Goal: Information Seeking & Learning: Learn about a topic

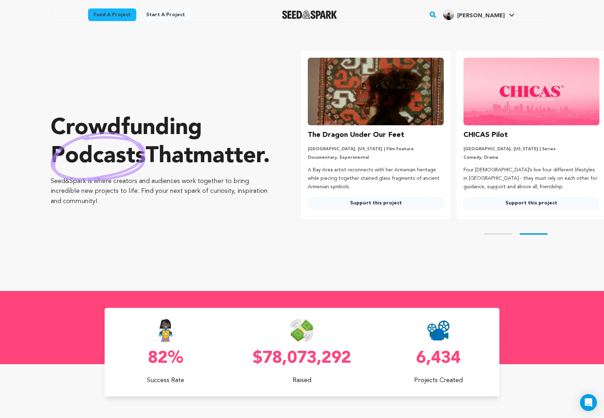
scroll to position [0, 161]
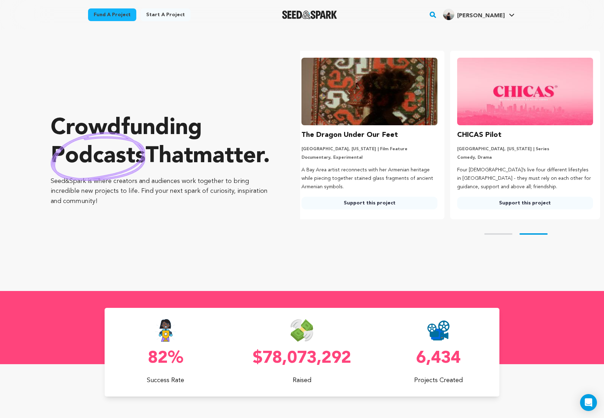
click at [113, 15] on link "Fund a project" at bounding box center [112, 14] width 48 height 13
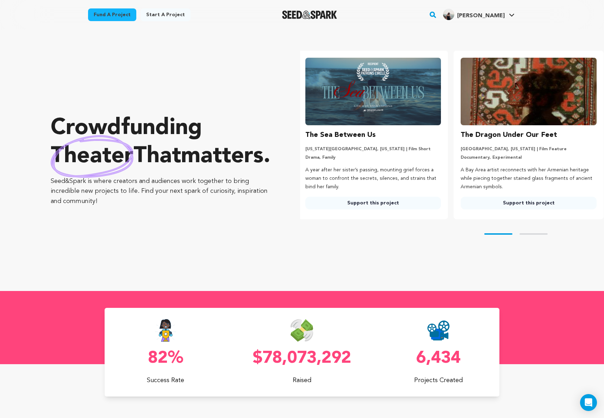
scroll to position [0, 0]
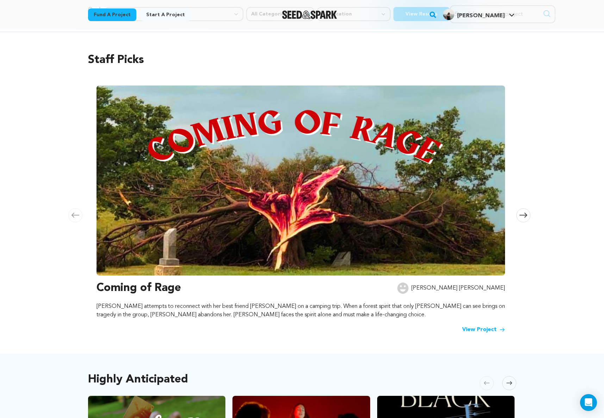
scroll to position [67, 0]
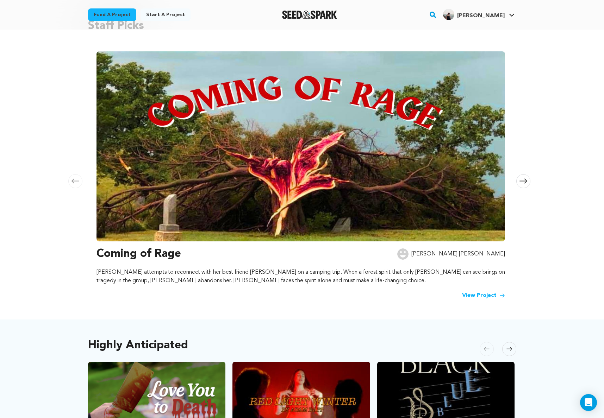
click at [375, 168] on img at bounding box center [301, 146] width 409 height 190
click at [474, 183] on img at bounding box center [301, 146] width 409 height 190
click at [480, 294] on link "View Project" at bounding box center [483, 296] width 43 height 8
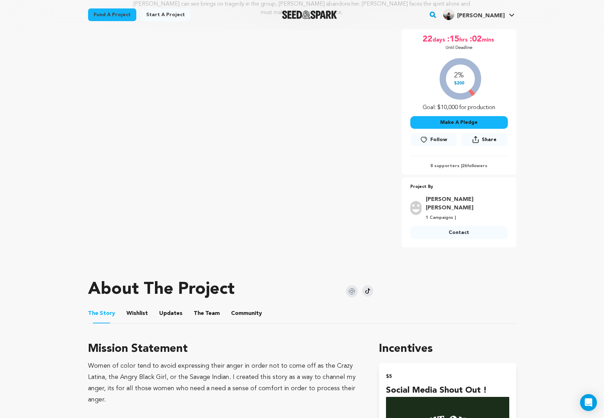
scroll to position [116, 0]
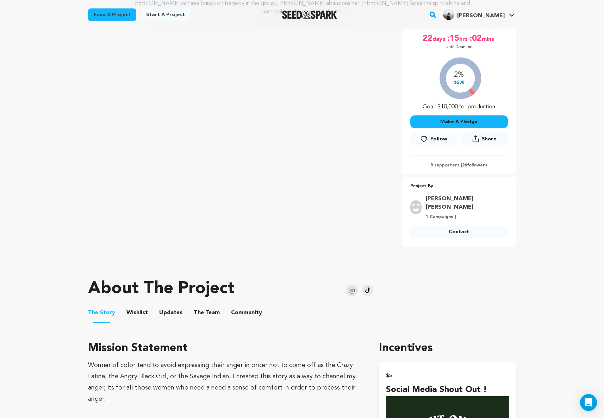
click at [132, 306] on button "Wishlist" at bounding box center [137, 314] width 17 height 17
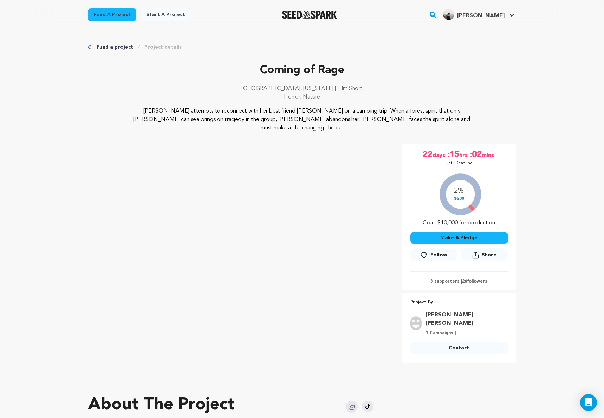
scroll to position [2, 0]
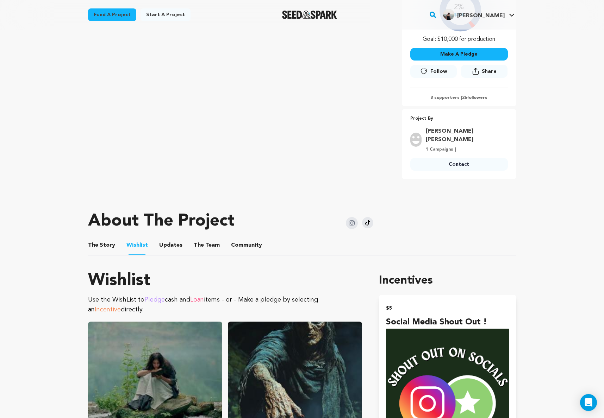
scroll to position [194, 0]
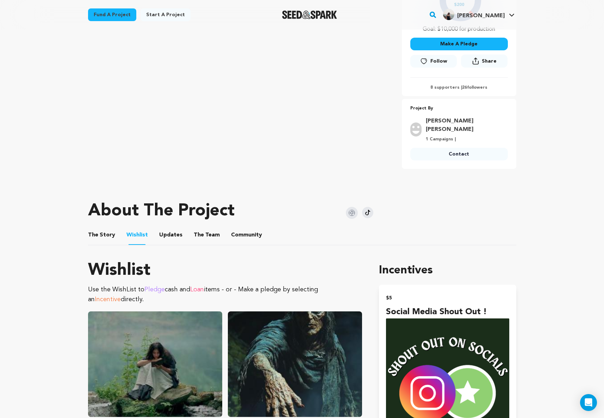
click at [200, 228] on button "The Team" at bounding box center [206, 236] width 17 height 17
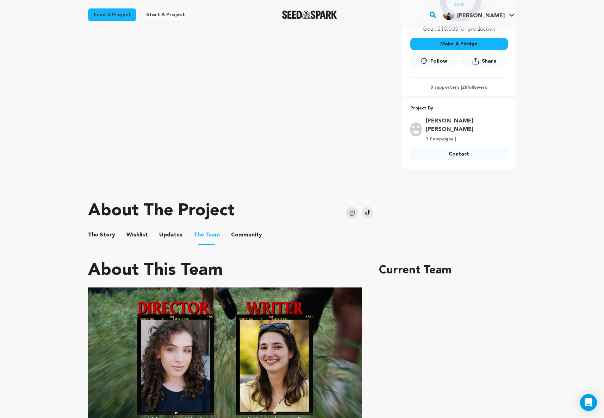
click at [243, 228] on button "Community" at bounding box center [246, 236] width 17 height 17
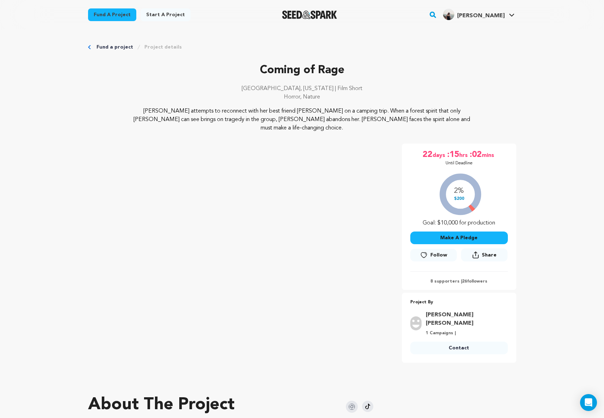
click at [496, 14] on span "[PERSON_NAME]" at bounding box center [481, 16] width 48 height 6
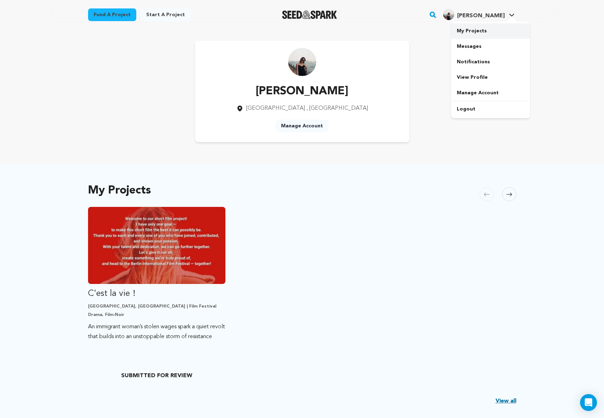
click at [473, 31] on link "My Projects" at bounding box center [490, 30] width 79 height 15
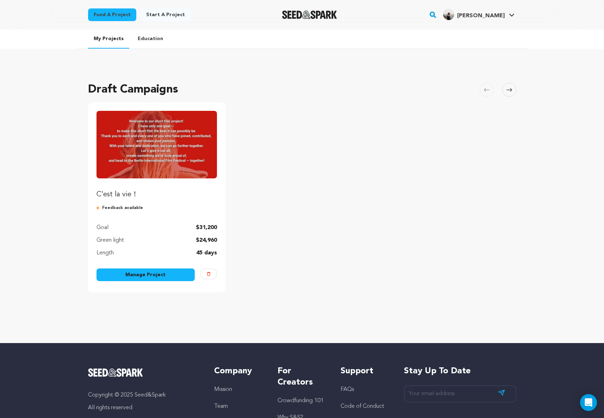
click at [146, 278] on link "Manage Project" at bounding box center [146, 275] width 99 height 13
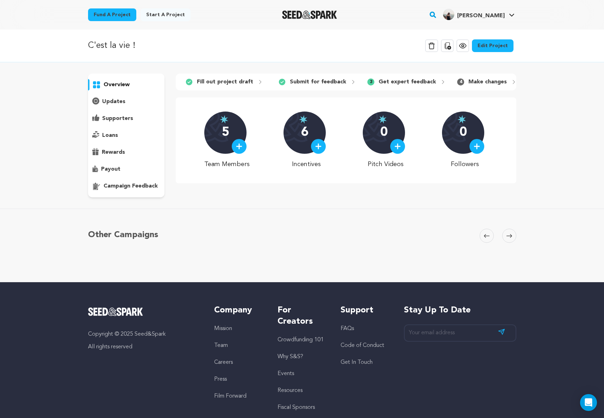
click at [111, 13] on link "Fund a project" at bounding box center [112, 14] width 48 height 13
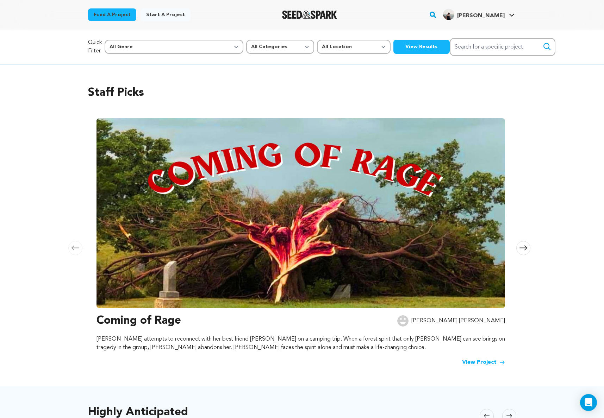
click at [393, 46] on button "View Results" at bounding box center [421, 47] width 56 height 14
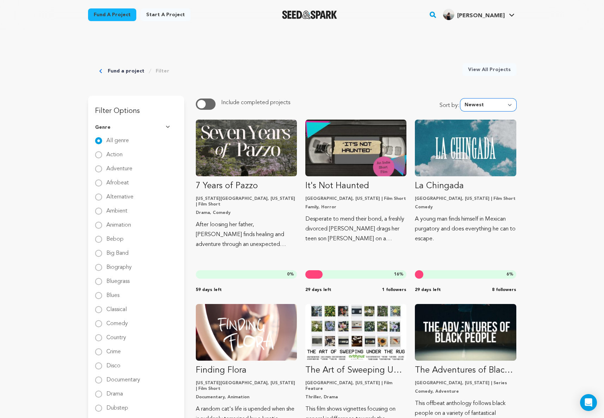
click at [481, 106] on select "Newest Most Popular Most Funded Trending Now Ending Now Amount Raised" at bounding box center [488, 105] width 56 height 13
click at [462, 99] on select "Newest Most Popular Most Funded Trending Now Ending Now Amount Raised" at bounding box center [488, 105] width 56 height 13
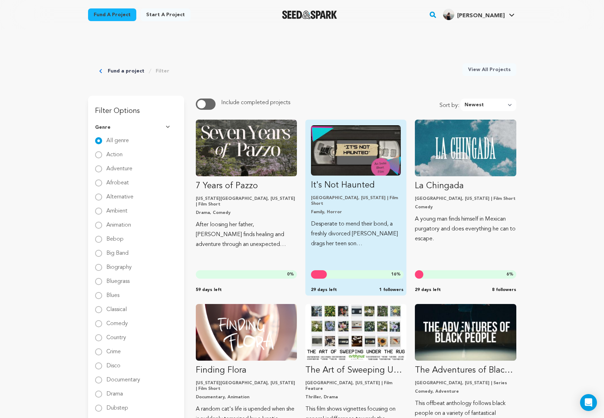
click at [359, 224] on p "Desperate to mend their bond, a freshly divorced Launa drags her teen son Felix…" at bounding box center [356, 234] width 90 height 30
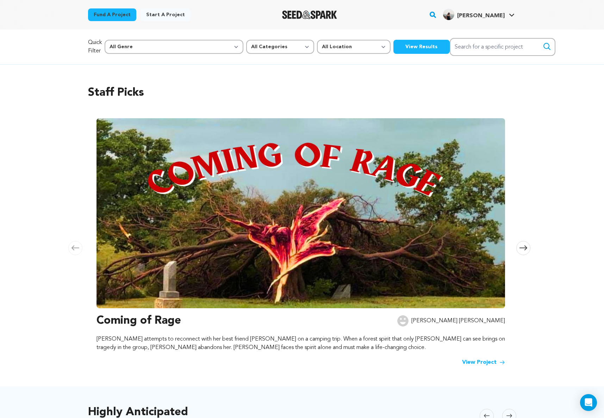
click at [393, 47] on button "View Results" at bounding box center [421, 47] width 56 height 14
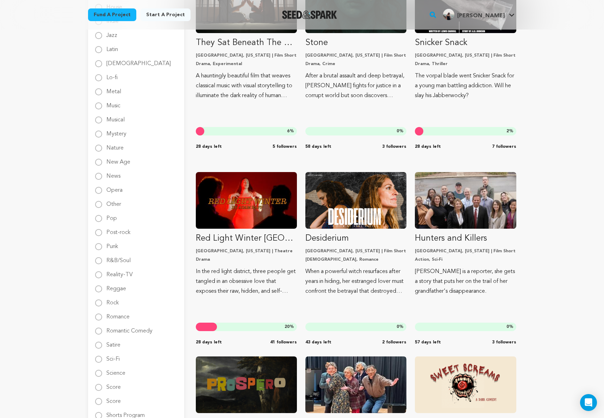
scroll to position [699, 0]
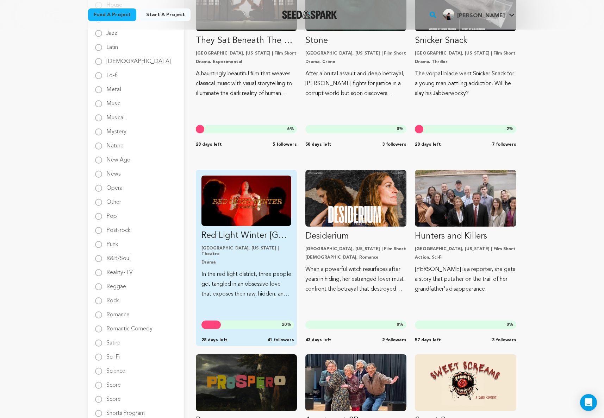
click at [242, 223] on img "Fund Red Light Winter Los Angeles" at bounding box center [246, 201] width 90 height 50
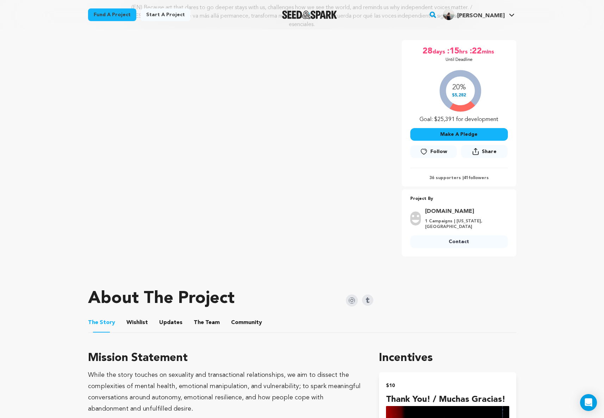
scroll to position [113, 0]
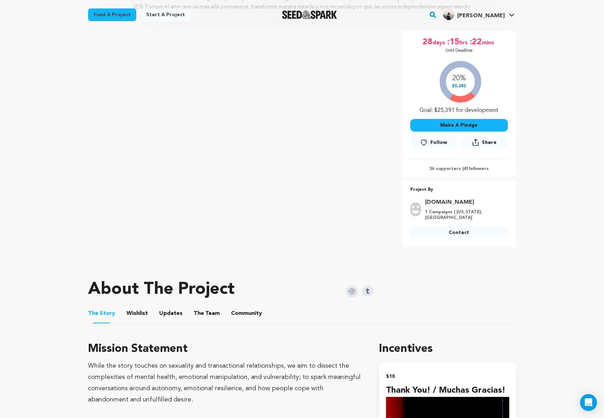
click at [200, 314] on button "The Team" at bounding box center [206, 315] width 17 height 17
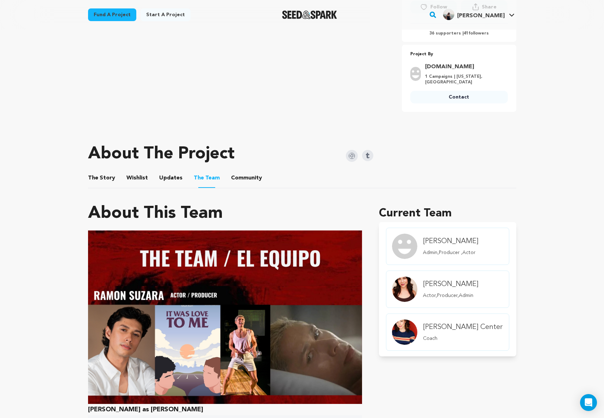
scroll to position [239, 0]
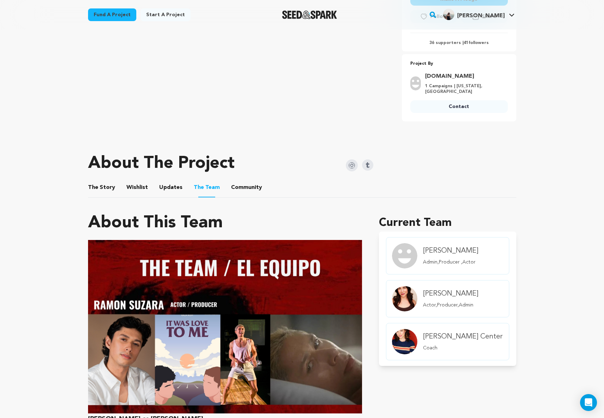
click at [246, 187] on button "Community" at bounding box center [246, 189] width 17 height 17
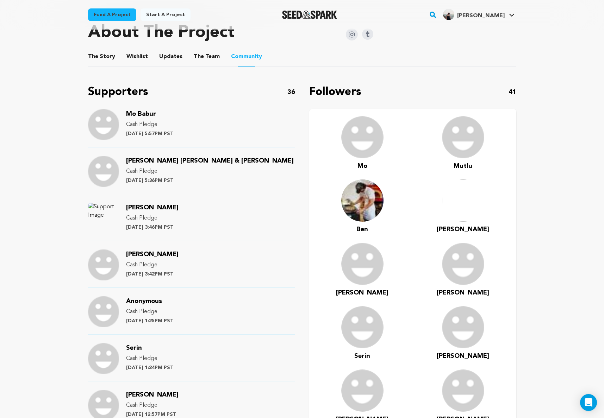
scroll to position [375, 0]
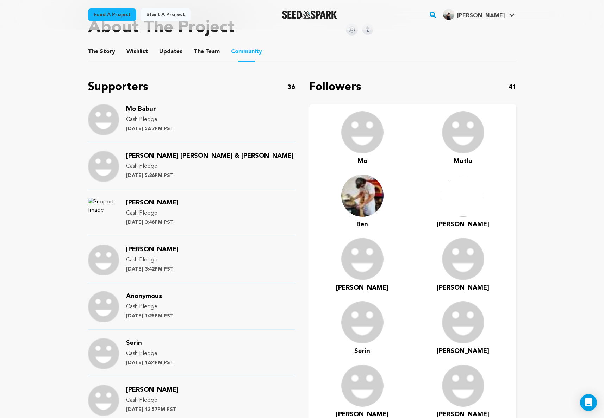
click at [104, 120] on img at bounding box center [103, 119] width 31 height 31
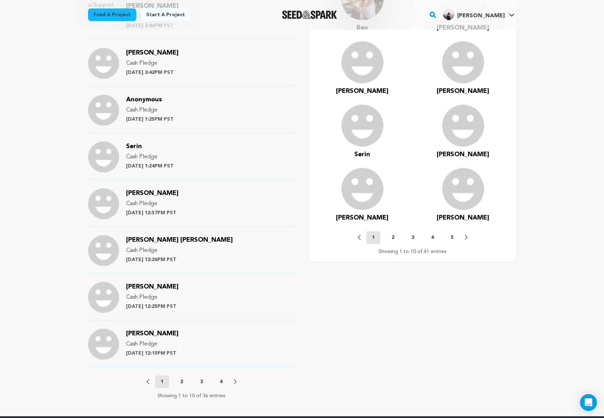
scroll to position [576, 0]
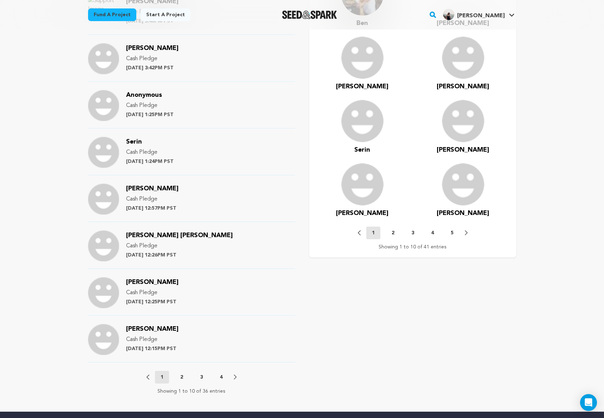
click at [235, 378] on icon at bounding box center [235, 377] width 3 height 5
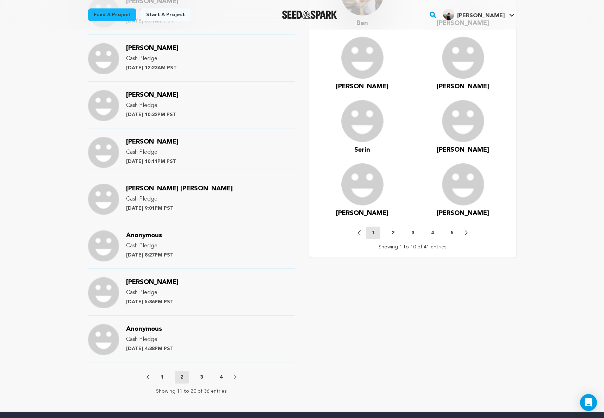
click at [235, 378] on icon at bounding box center [235, 377] width 3 height 5
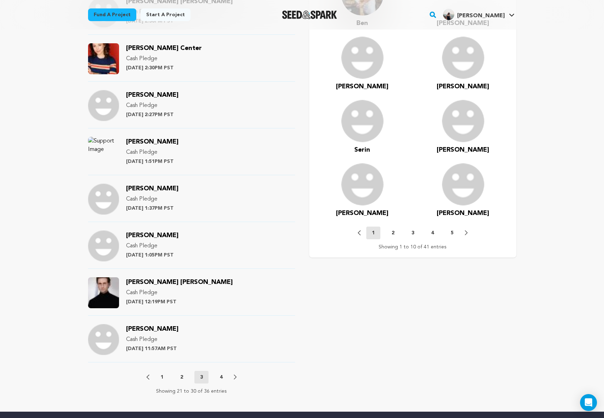
click at [235, 378] on icon at bounding box center [235, 377] width 3 height 5
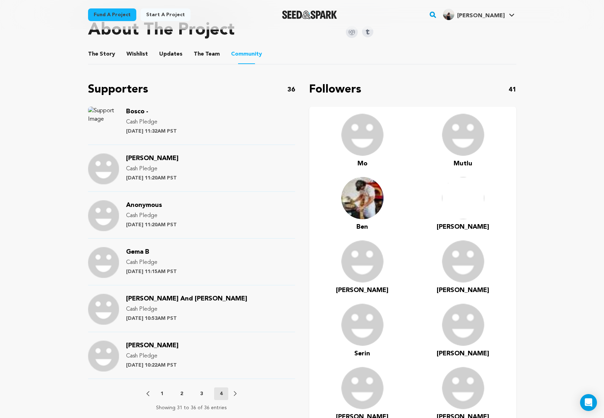
scroll to position [0, 0]
